Goal: Task Accomplishment & Management: Complete application form

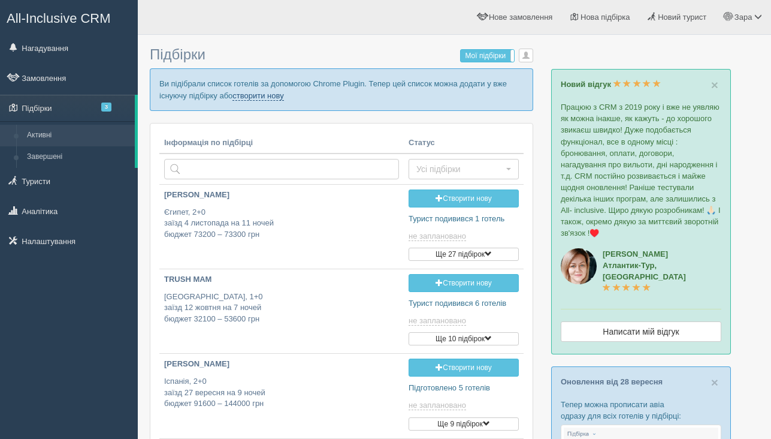
click at [277, 98] on link "створити нову" at bounding box center [258, 96] width 51 height 10
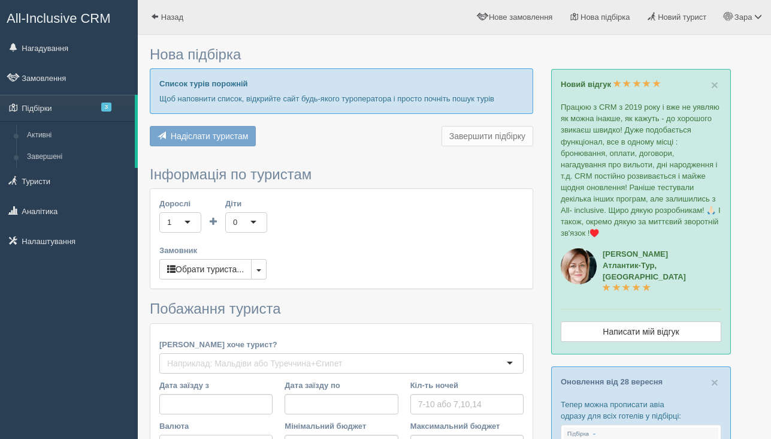
type input "11"
type input "73200"
type input "81900"
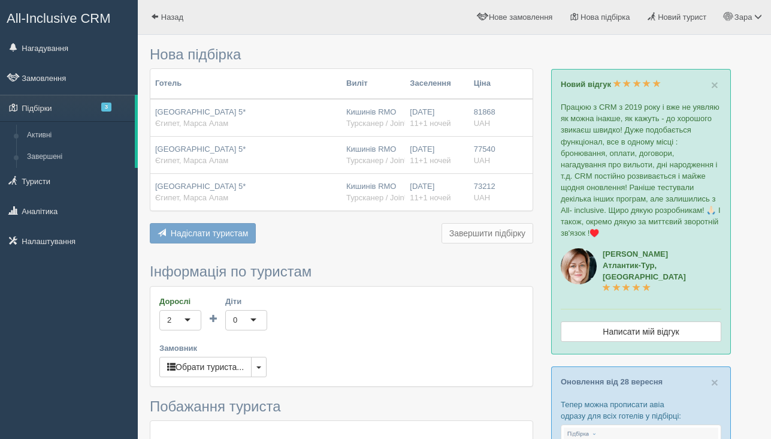
scroll to position [16, 0]
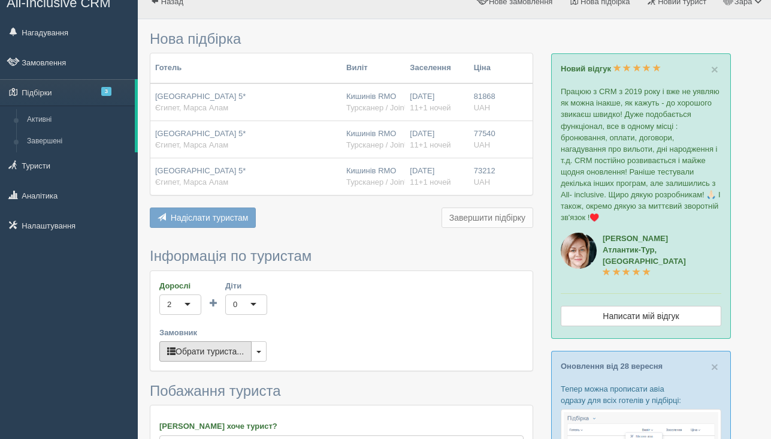
click at [192, 352] on button "Обрати туриста..." at bounding box center [205, 351] width 92 height 20
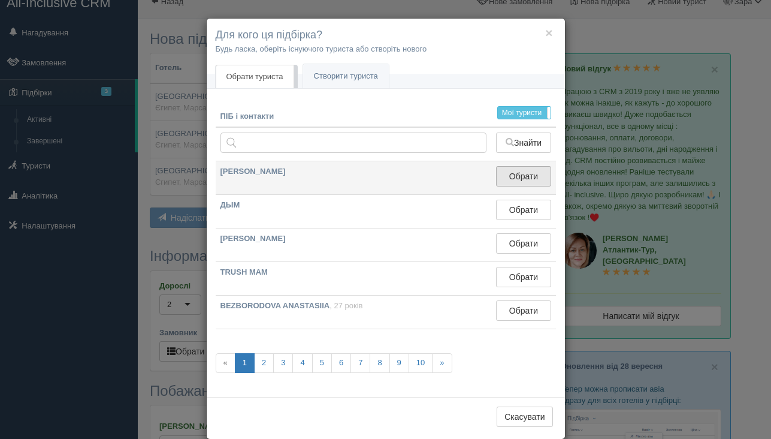
click at [507, 174] on button "Обрати" at bounding box center [523, 176] width 55 height 20
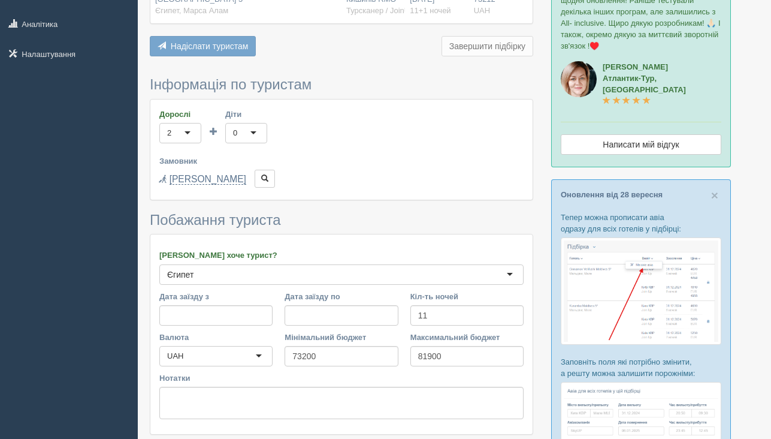
scroll to position [364, 0]
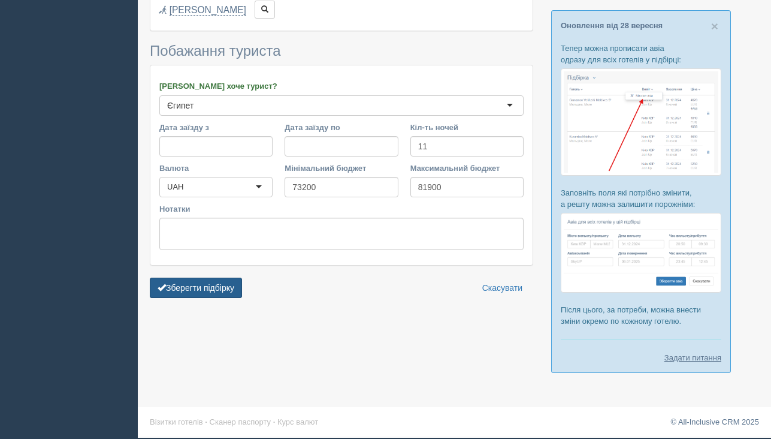
click at [215, 278] on button "Зберегти підбірку" at bounding box center [196, 288] width 92 height 20
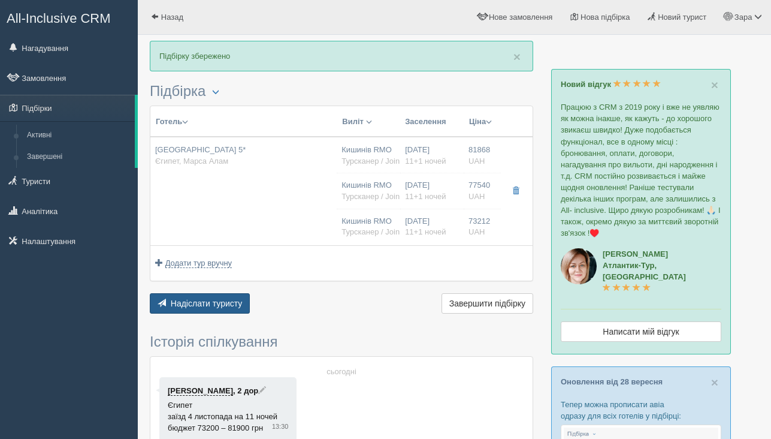
click at [206, 308] on span "Надіслати туристу" at bounding box center [207, 303] width 72 height 10
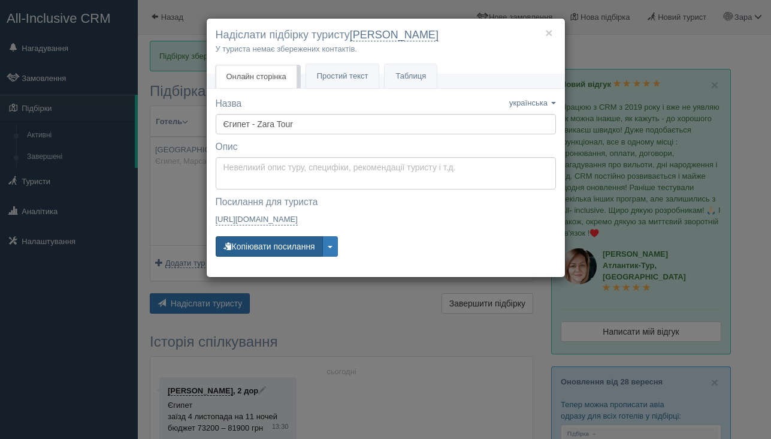
click at [288, 246] on button "Копіювати посилання" at bounding box center [269, 246] width 107 height 20
